Goal: Navigation & Orientation: Find specific page/section

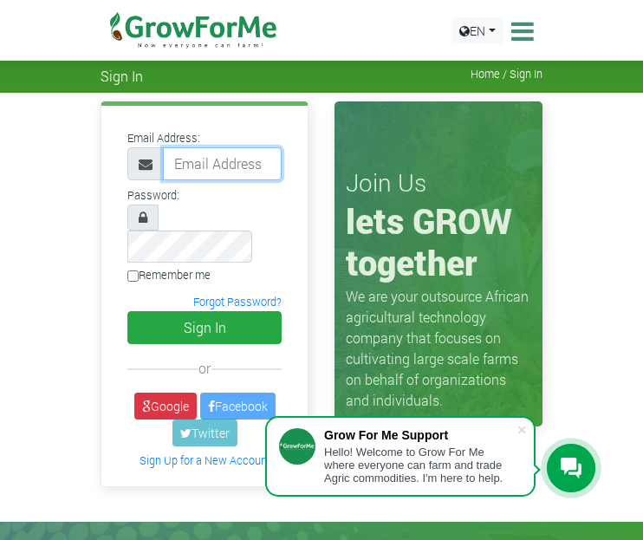
click at [196, 158] on input "email" at bounding box center [222, 163] width 119 height 33
type input "233242564484@growforme.com"
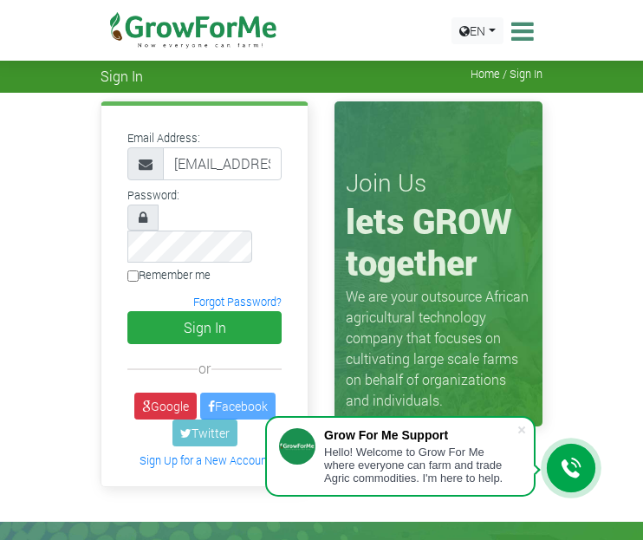
click at [133, 270] on input "Remember me" at bounding box center [132, 275] width 11 height 11
checkbox input "true"
click at [213, 311] on button "Sign In" at bounding box center [204, 327] width 154 height 33
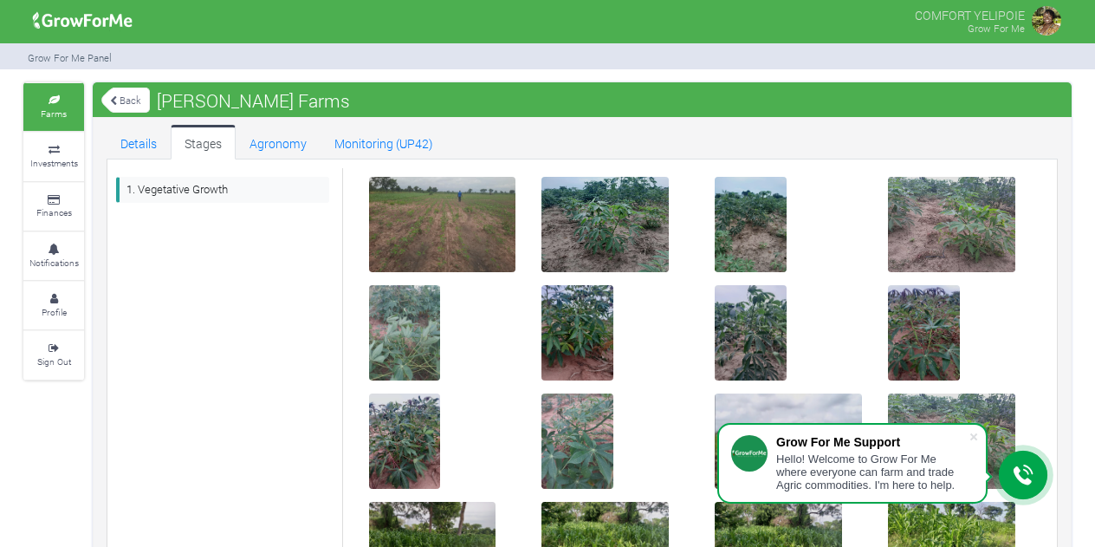
click at [439, 224] on img at bounding box center [443, 225] width 55 height 55
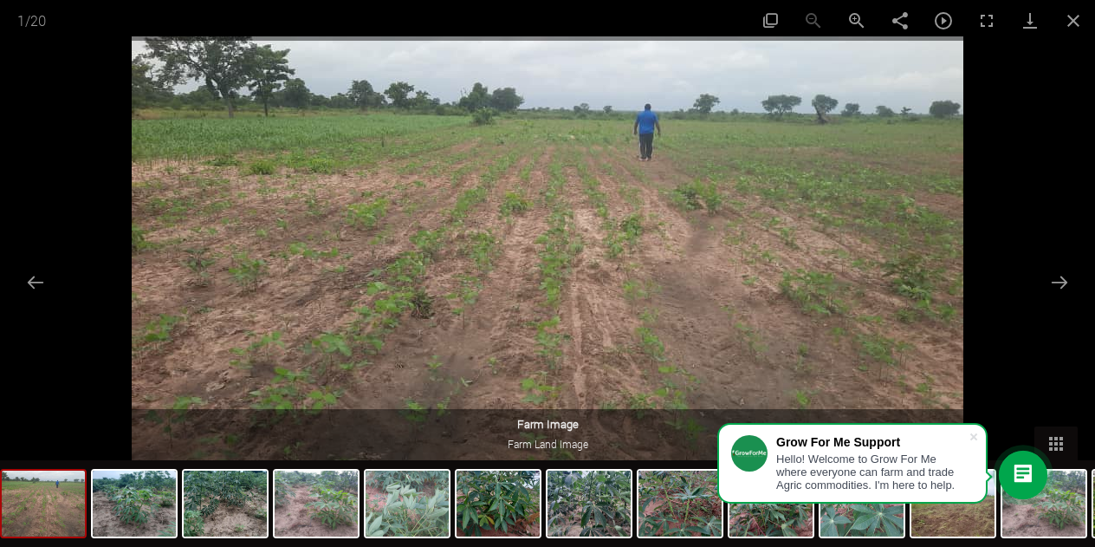
click at [1061, 280] on button "Next slide" at bounding box center [1060, 282] width 36 height 34
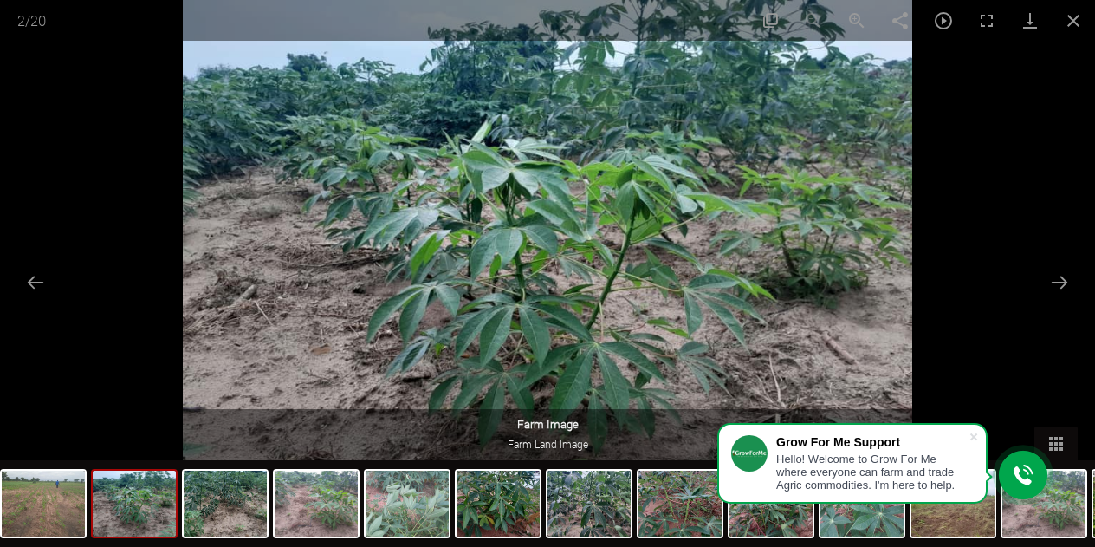
click at [1061, 280] on button "Next slide" at bounding box center [1060, 282] width 36 height 34
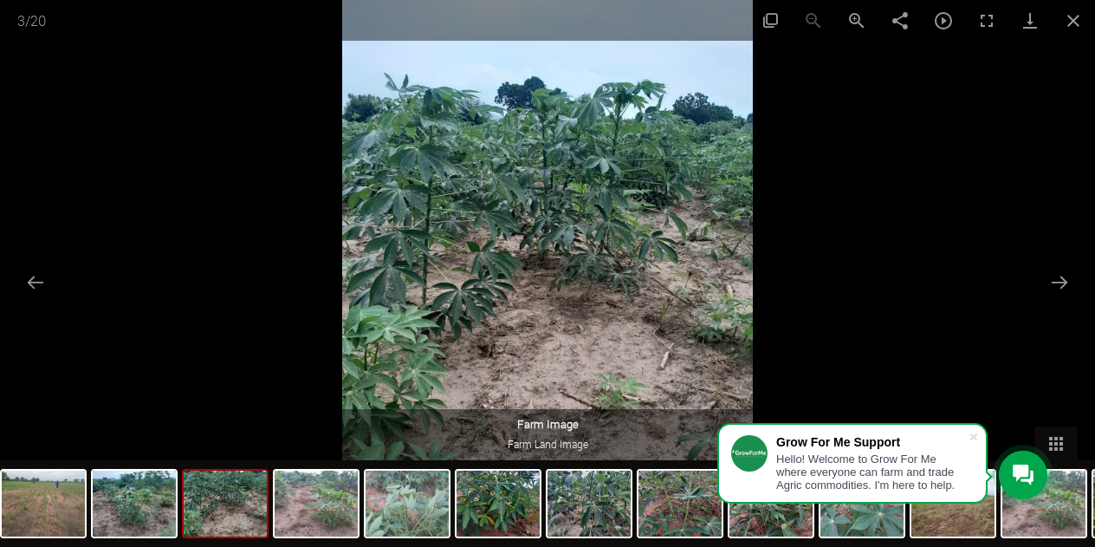
click at [1061, 280] on button "Next slide" at bounding box center [1060, 282] width 36 height 34
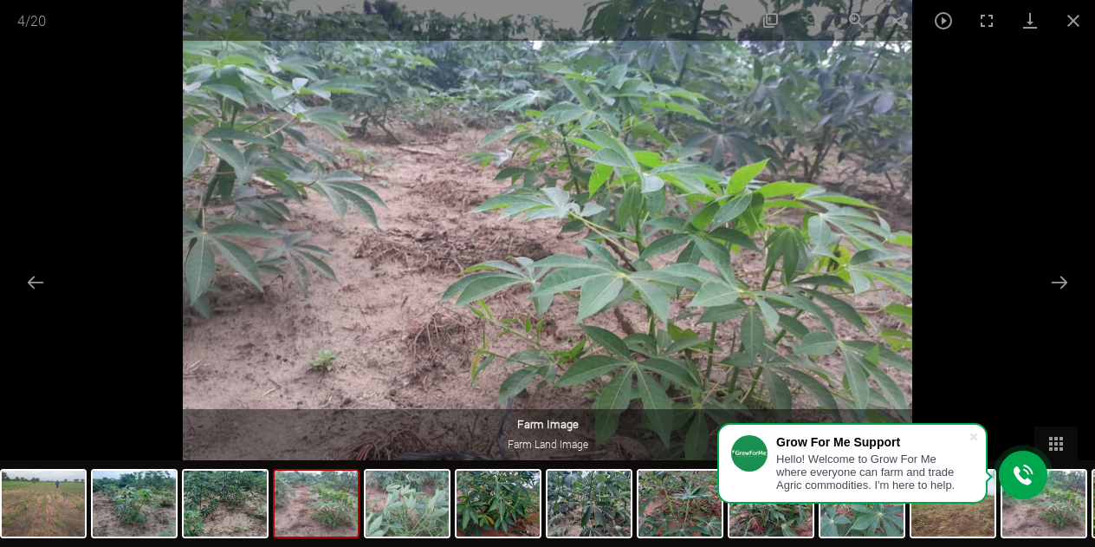
click at [1061, 280] on button "Next slide" at bounding box center [1060, 282] width 36 height 34
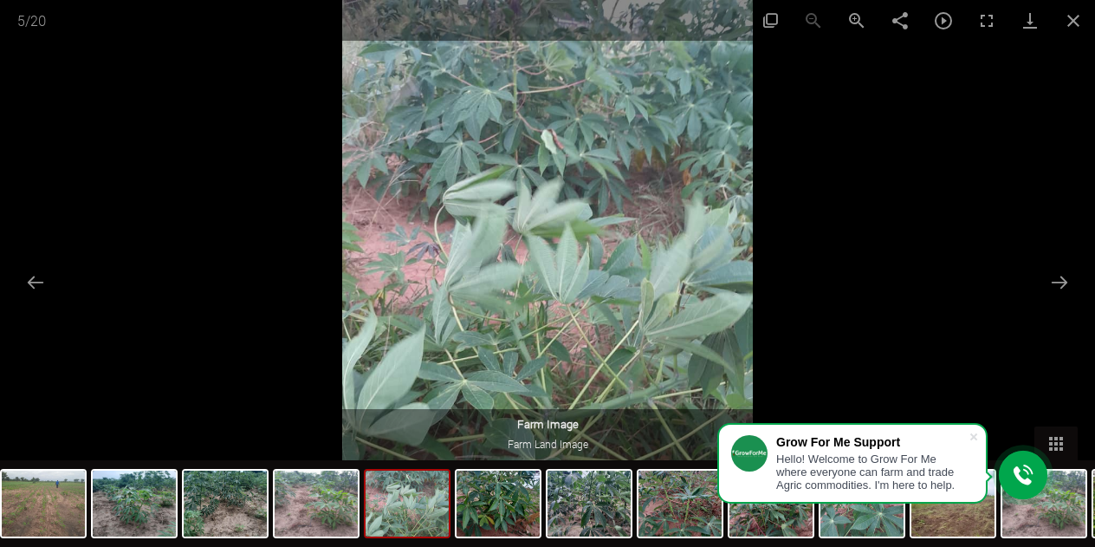
click at [1061, 280] on button "Next slide" at bounding box center [1060, 282] width 36 height 34
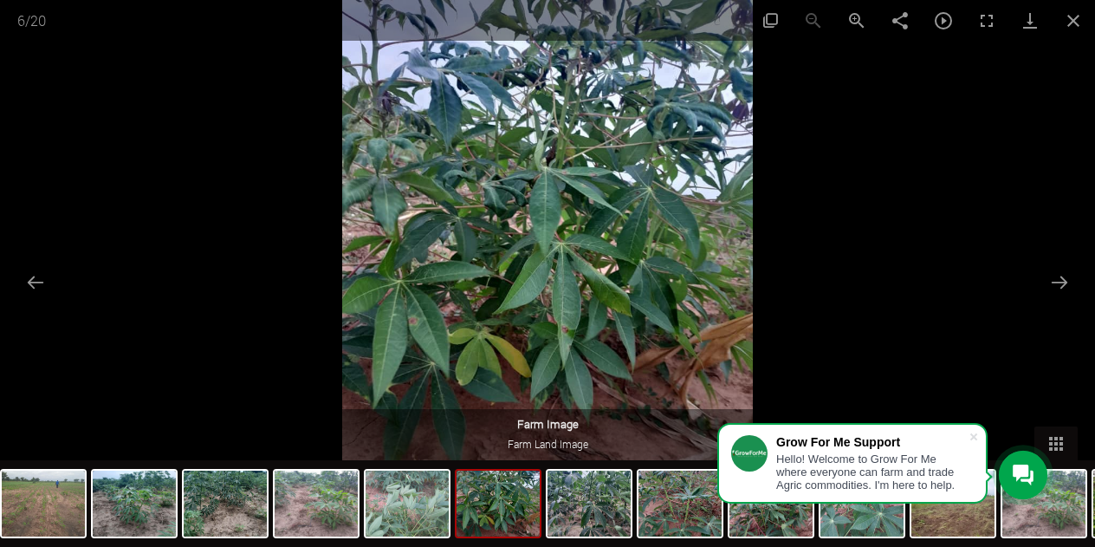
click at [1061, 280] on button "Next slide" at bounding box center [1060, 282] width 36 height 34
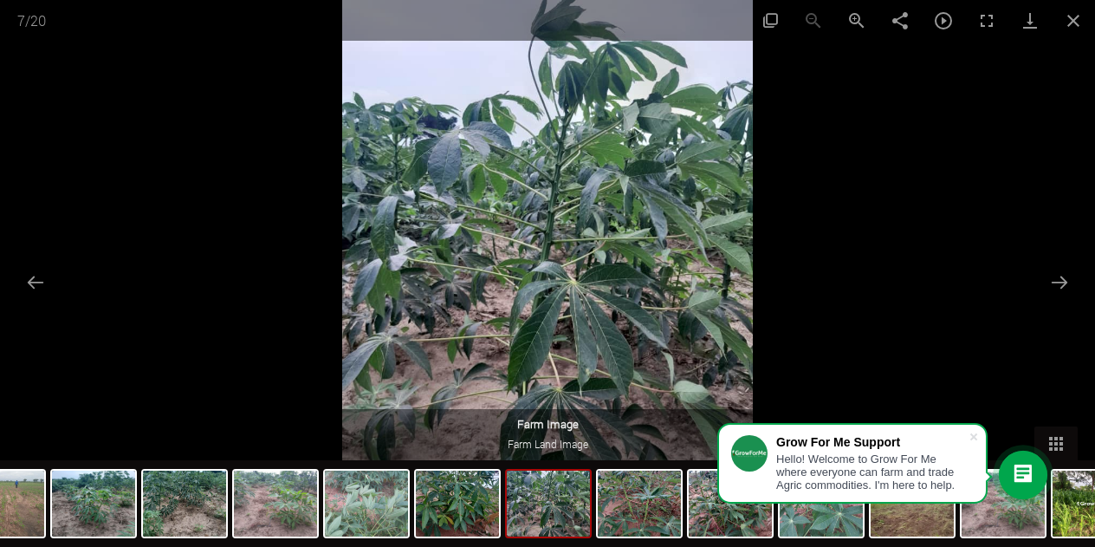
click at [1061, 280] on button "Next slide" at bounding box center [1060, 282] width 36 height 34
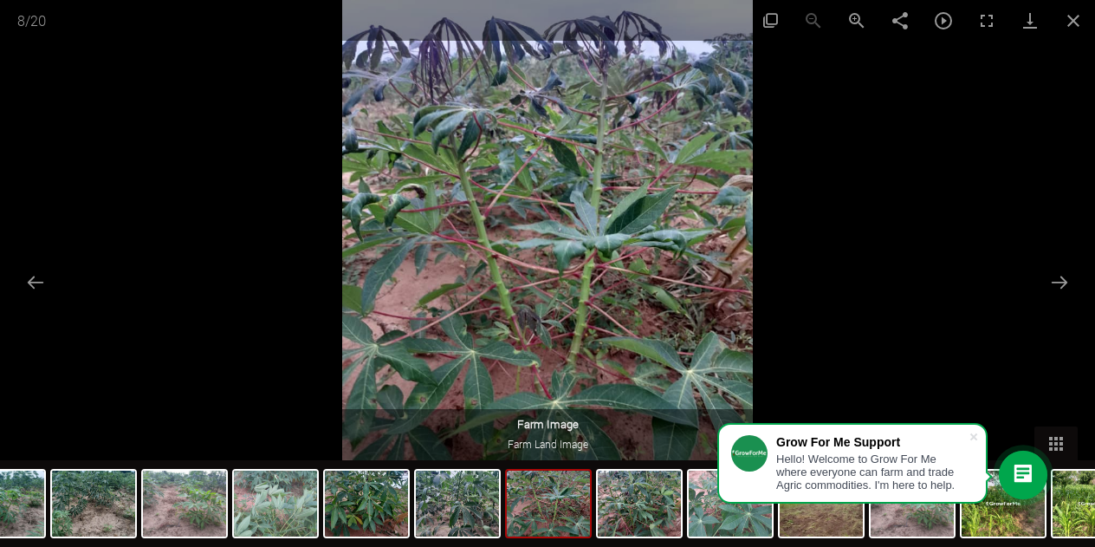
click at [1061, 280] on button "Next slide" at bounding box center [1060, 282] width 36 height 34
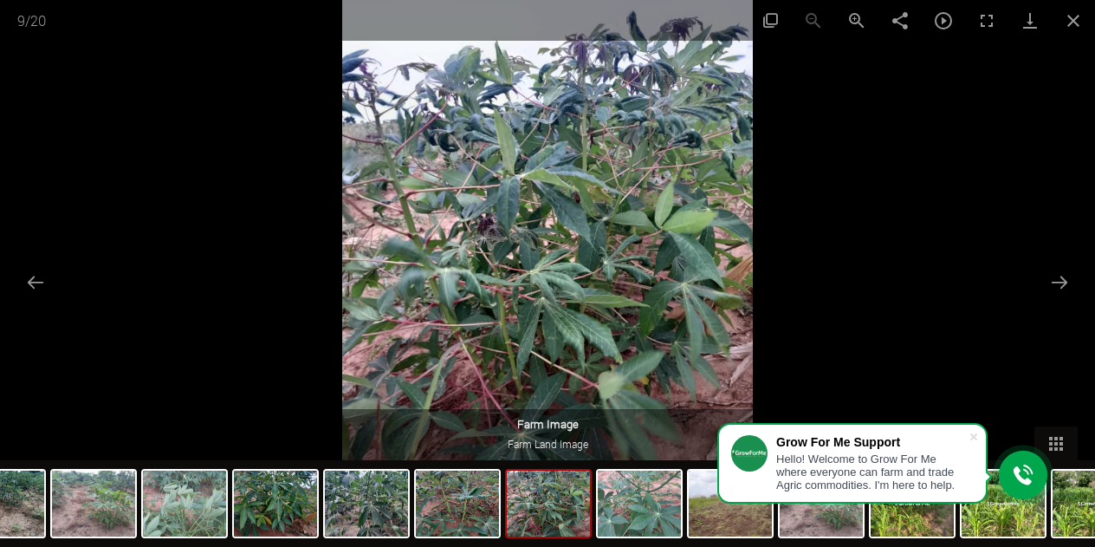
click at [1061, 280] on button "Next slide" at bounding box center [1060, 282] width 36 height 34
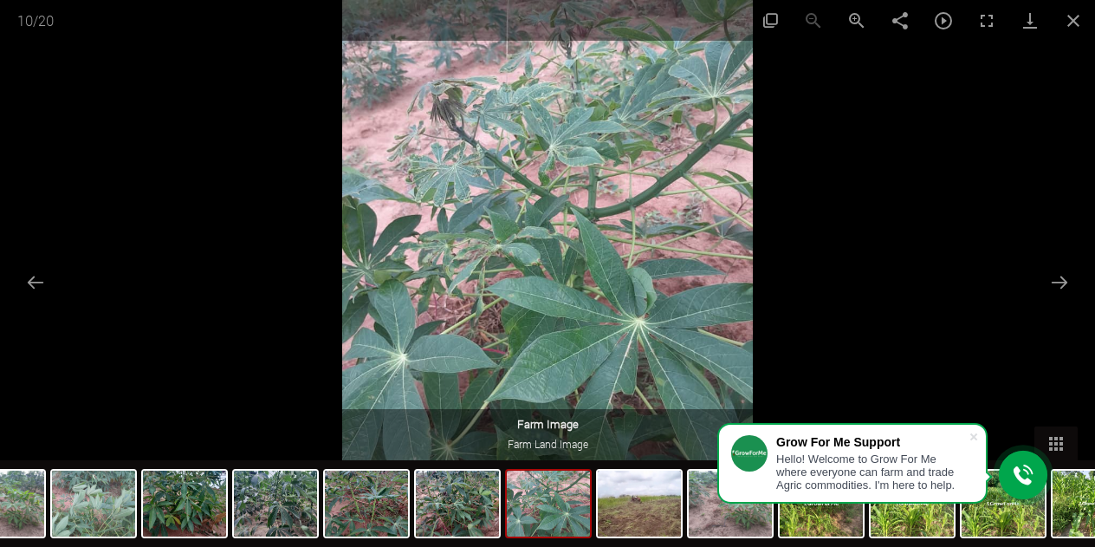
click at [1061, 280] on button "Next slide" at bounding box center [1060, 282] width 36 height 34
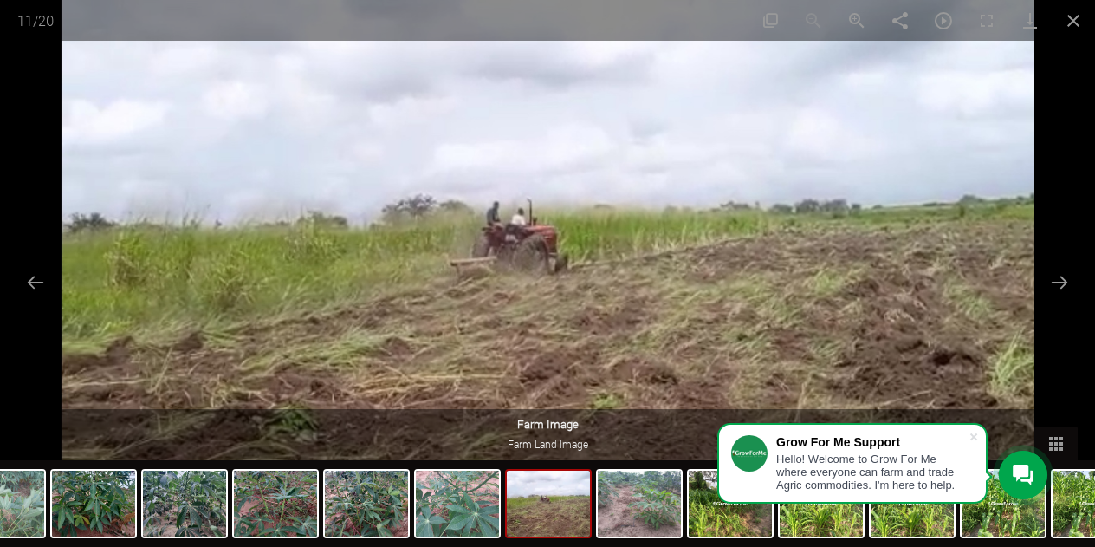
click at [1061, 280] on button "Next slide" at bounding box center [1060, 282] width 36 height 34
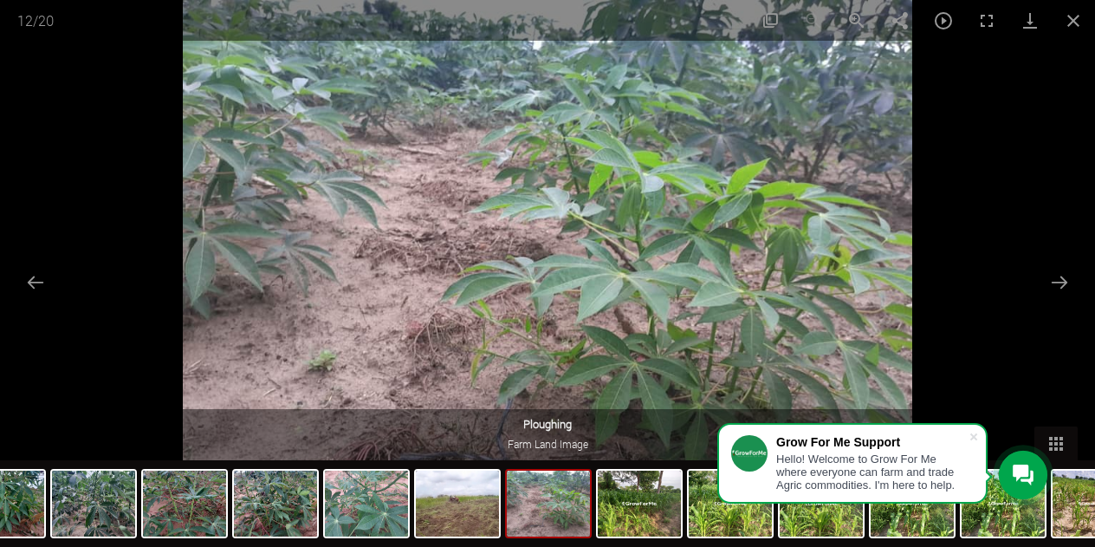
click at [1061, 280] on button "Next slide" at bounding box center [1060, 282] width 36 height 34
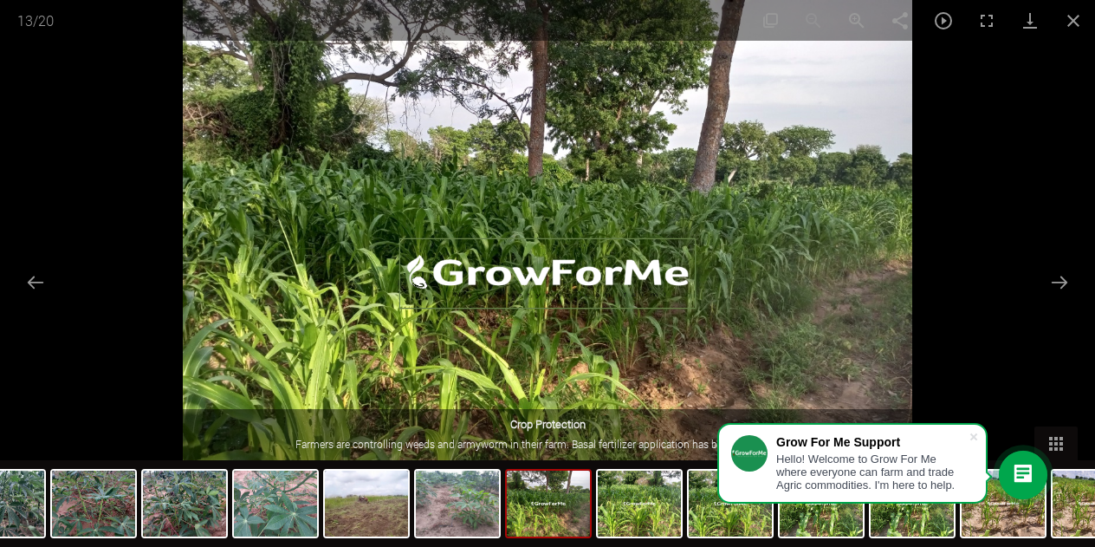
click at [1061, 280] on button "Next slide" at bounding box center [1060, 282] width 36 height 34
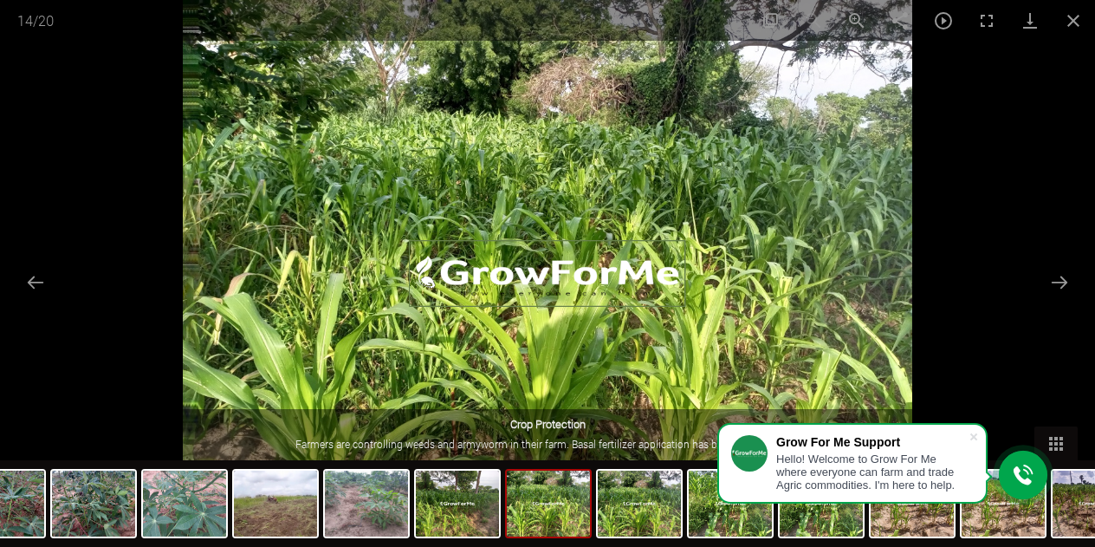
click at [1061, 280] on button "Next slide" at bounding box center [1060, 282] width 36 height 34
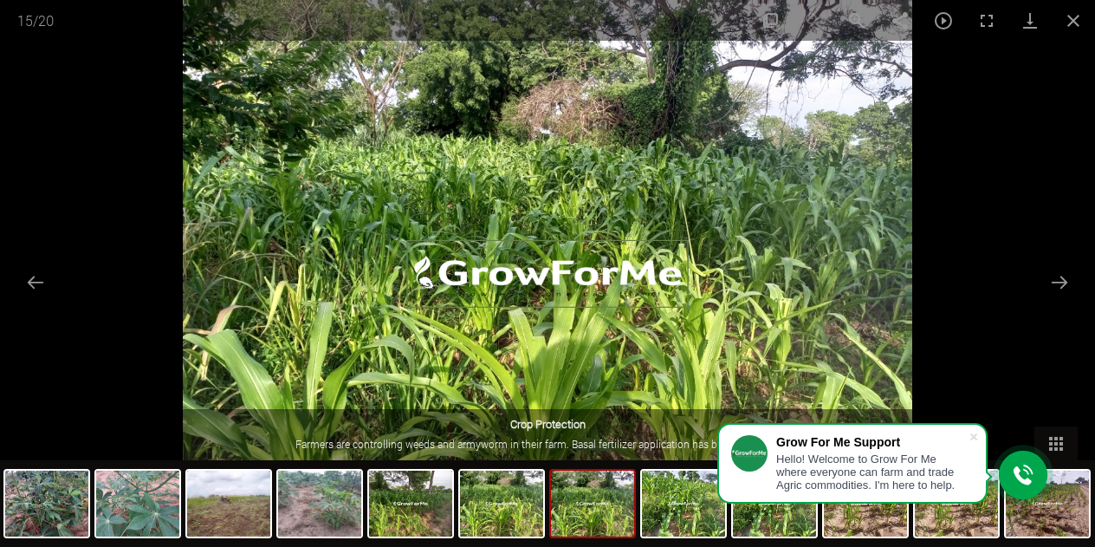
click at [1061, 280] on button "Next slide" at bounding box center [1060, 282] width 36 height 34
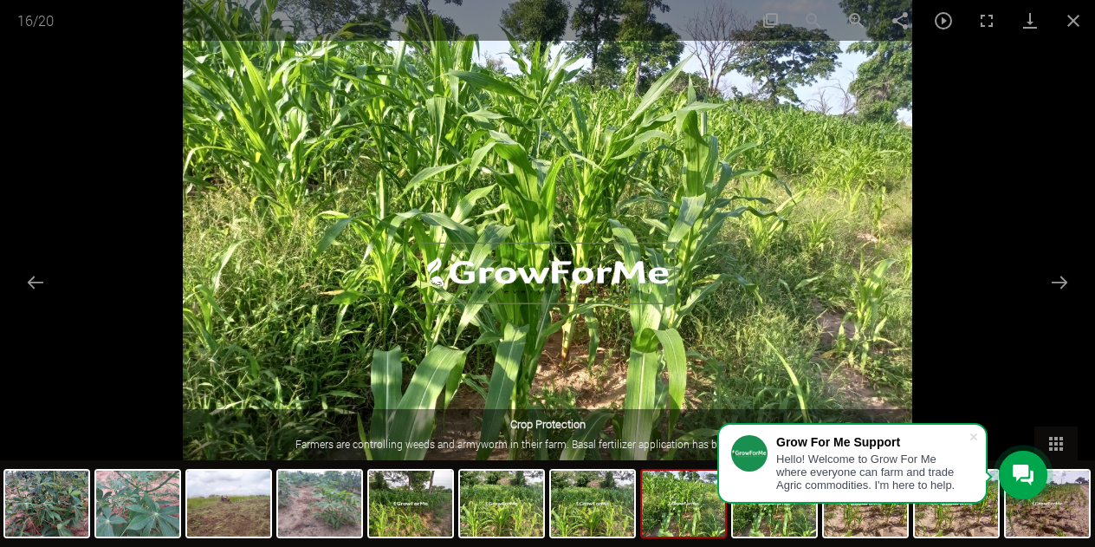
click at [1061, 280] on button "Next slide" at bounding box center [1060, 282] width 36 height 34
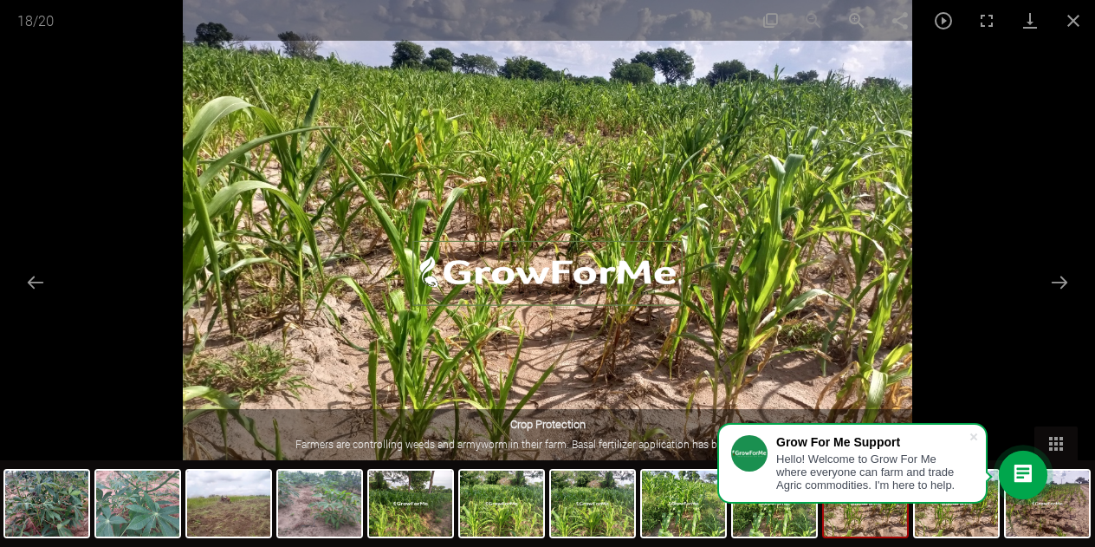
click at [1061, 280] on button "Next slide" at bounding box center [1060, 282] width 36 height 34
click at [1082, 16] on button "Close gallery" at bounding box center [1073, 20] width 43 height 41
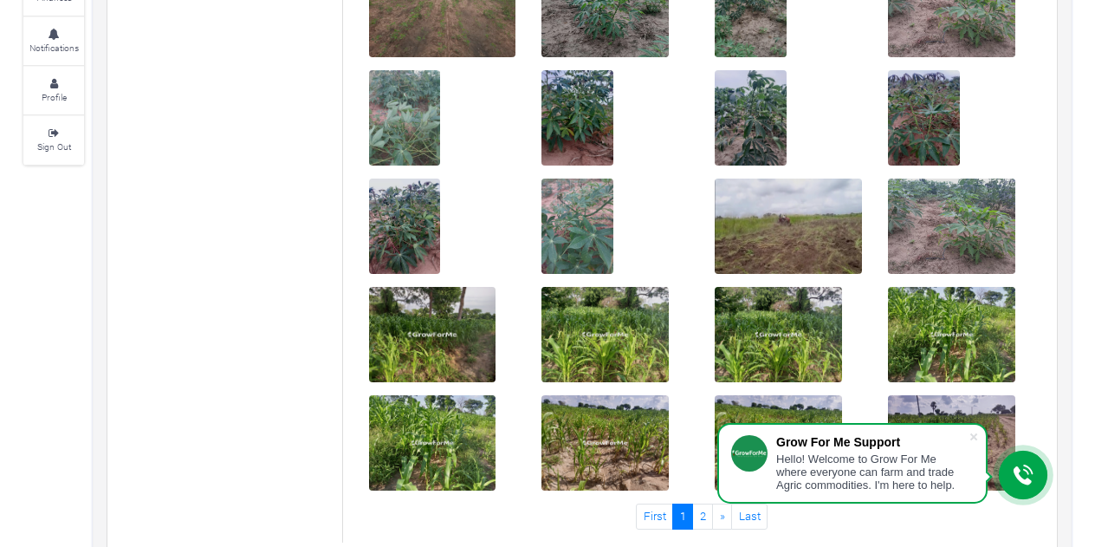
scroll to position [237, 0]
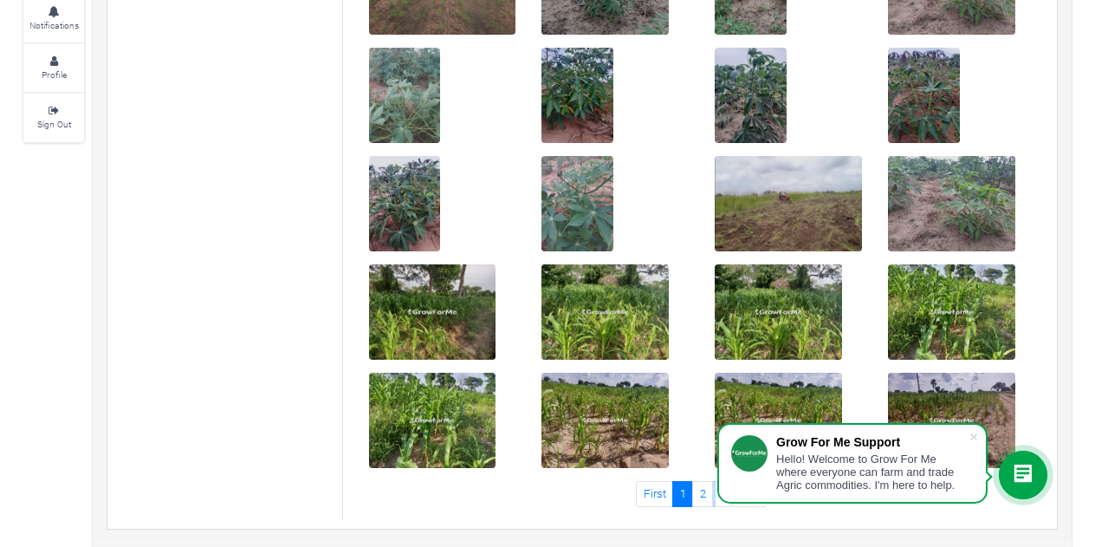
click at [707, 495] on link "2" at bounding box center [702, 493] width 21 height 25
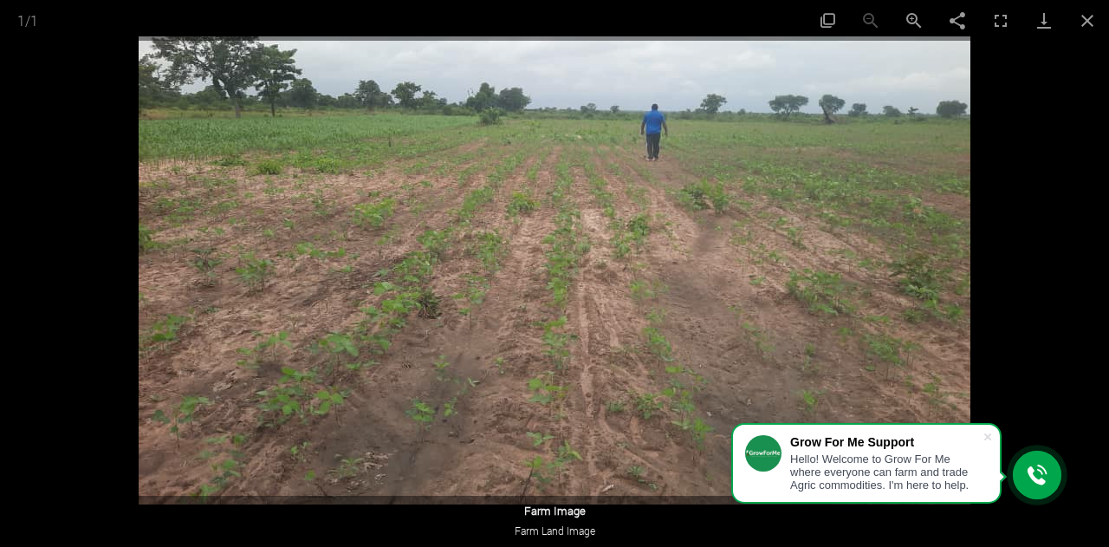
click at [1093, 17] on button "Close gallery" at bounding box center [1087, 20] width 43 height 41
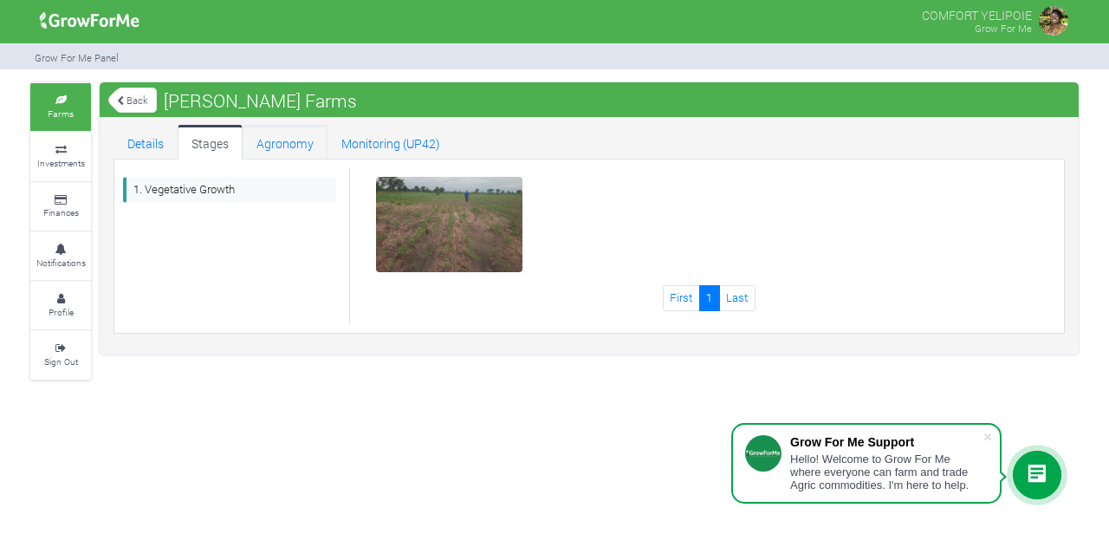
click at [286, 138] on link "Agronomy" at bounding box center [285, 142] width 85 height 35
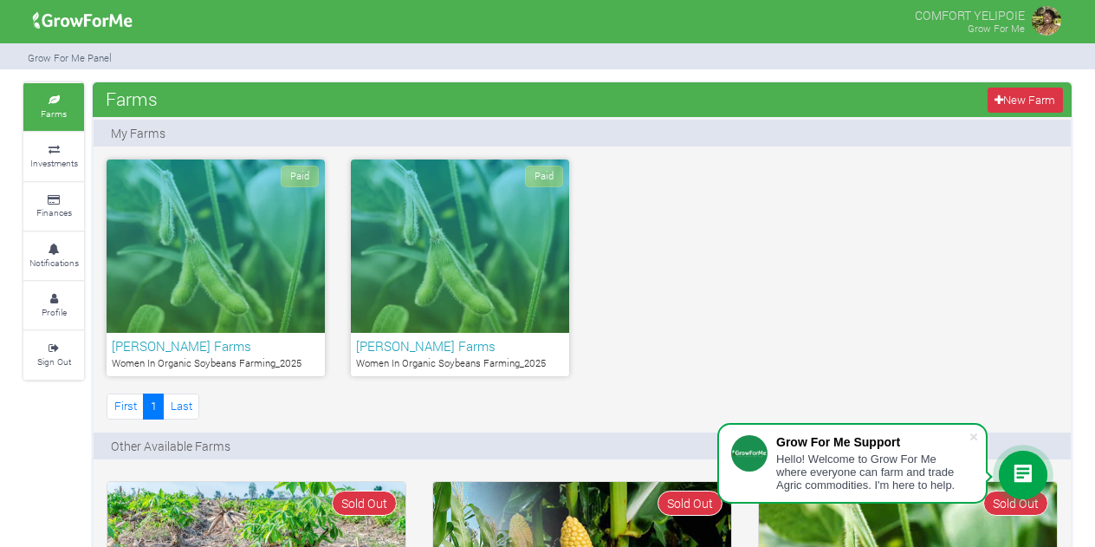
click at [31, 156] on link "Investments" at bounding box center [53, 157] width 61 height 48
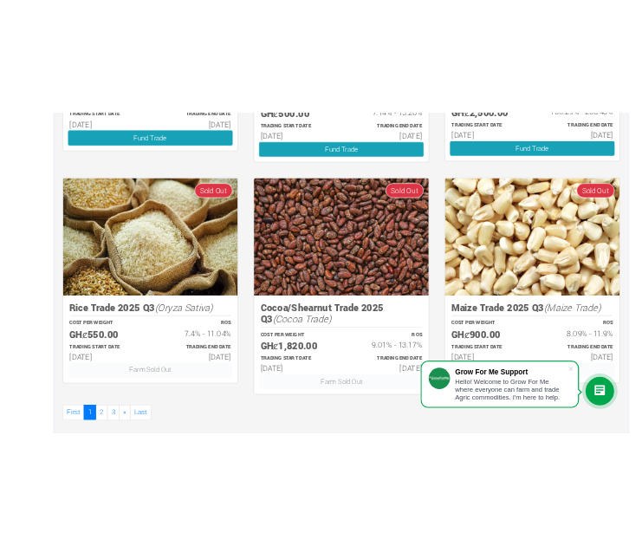
scroll to position [1051, 0]
